Goal: Task Accomplishment & Management: Complete application form

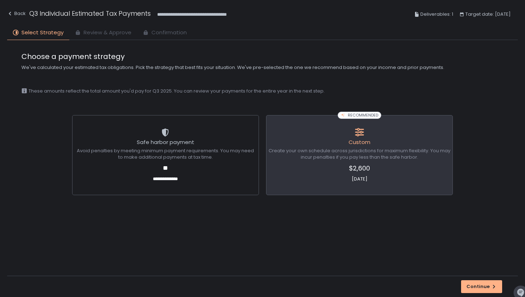
click at [117, 34] on span "Review & Approve" at bounding box center [108, 33] width 48 height 8
click at [353, 160] on span "Create your own schedule across jurisdictions for maximum flexibility. You may …" at bounding box center [359, 153] width 182 height 13
click at [477, 283] on div "Continue" at bounding box center [481, 286] width 30 height 6
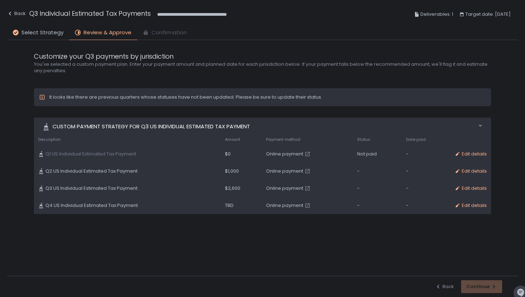
click at [189, 70] on h2 "You've selected a custom payment plan. Enter your payment amount and planned da…" at bounding box center [262, 67] width 457 height 13
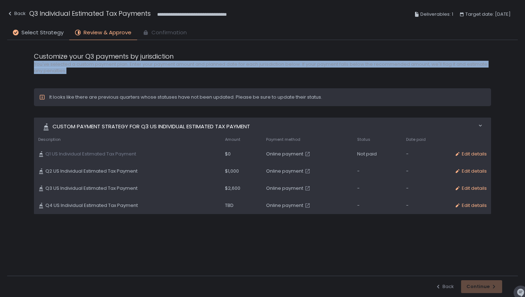
click at [198, 70] on h2 "You've selected a custom payment plan. Enter your payment amount and planned da…" at bounding box center [262, 67] width 457 height 13
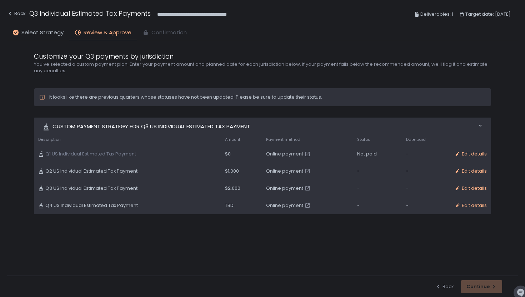
click at [198, 70] on h2 "You've selected a custom payment plan. Enter your payment amount and planned da…" at bounding box center [262, 67] width 457 height 13
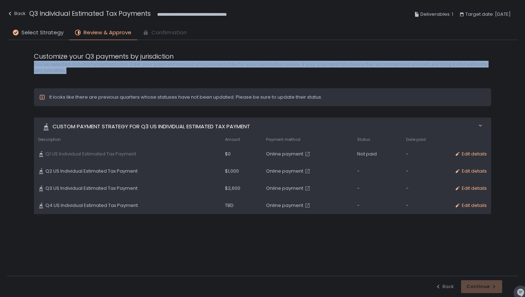
click at [208, 70] on h2 "You've selected a custom payment plan. Enter your payment amount and planned da…" at bounding box center [262, 67] width 457 height 13
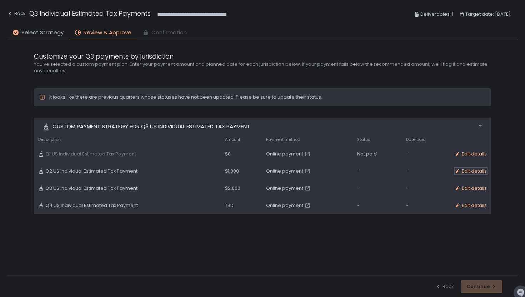
click at [466, 171] on div "Edit details" at bounding box center [470, 171] width 32 height 6
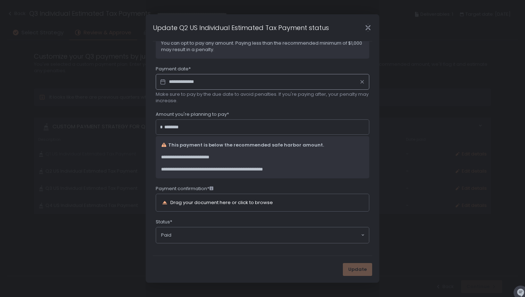
scroll to position [58, 0]
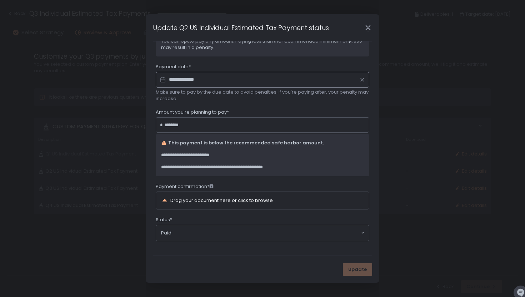
click at [367, 26] on icon "Close" at bounding box center [367, 27] width 7 height 7
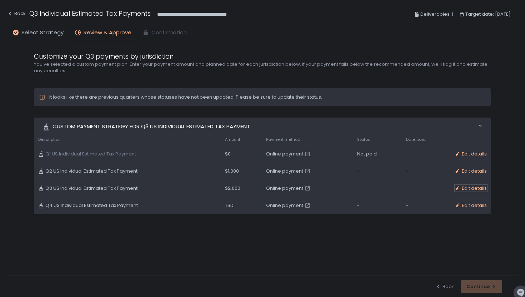
click at [465, 189] on div "Edit details" at bounding box center [470, 188] width 32 height 6
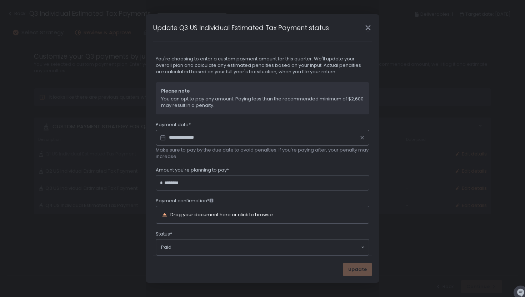
scroll to position [14, 0]
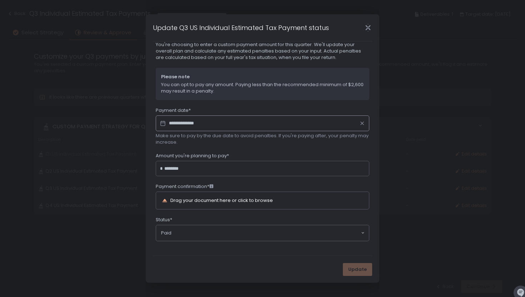
click at [291, 236] on input "Search for option" at bounding box center [265, 232] width 189 height 7
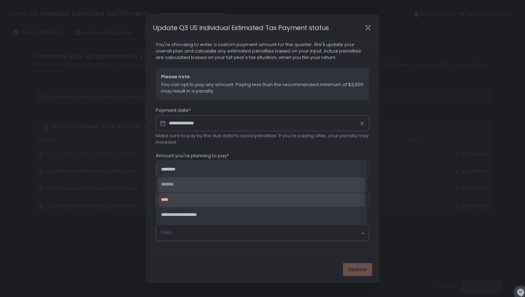
click at [368, 29] on icon "Close" at bounding box center [367, 27] width 7 height 7
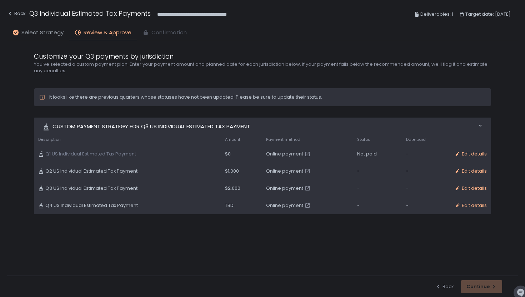
click at [35, 29] on span "Select Strategy" at bounding box center [42, 33] width 42 height 8
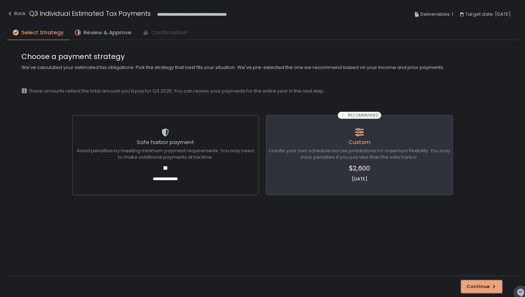
click at [472, 284] on div "Continue" at bounding box center [481, 286] width 30 height 6
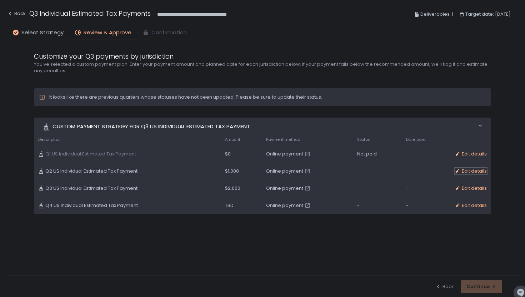
click at [467, 171] on div "Edit details" at bounding box center [470, 171] width 32 height 6
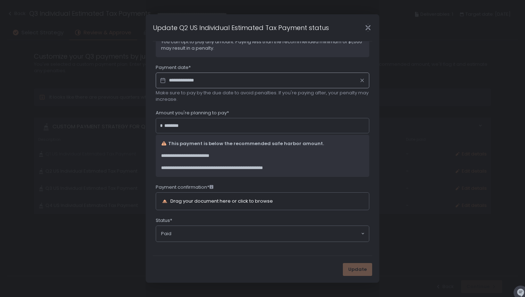
scroll to position [58, 0]
click at [216, 231] on input "Search for option" at bounding box center [265, 232] width 189 height 7
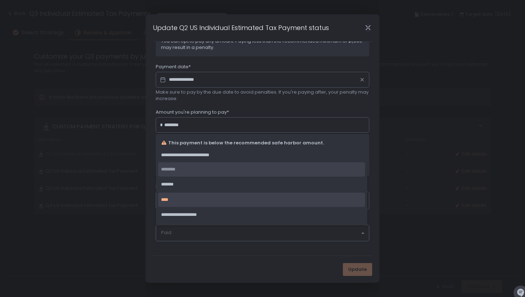
click at [185, 171] on li "********" at bounding box center [261, 169] width 207 height 15
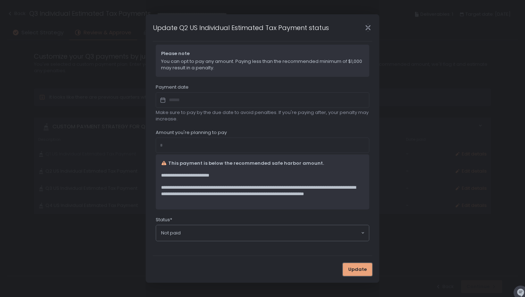
click at [361, 268] on span "Update" at bounding box center [357, 269] width 19 height 6
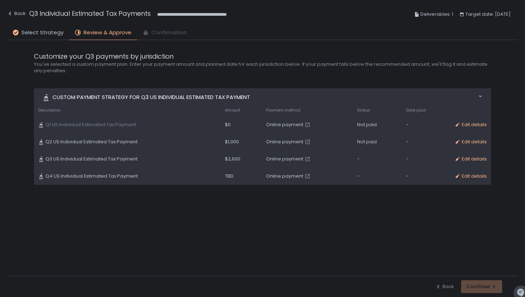
click at [301, 212] on div "Custom Payment strategy for Q3 US Individual Estimated Tax Payment Move 0 items…" at bounding box center [262, 180] width 457 height 184
